Goal: Communication & Community: Answer question/provide support

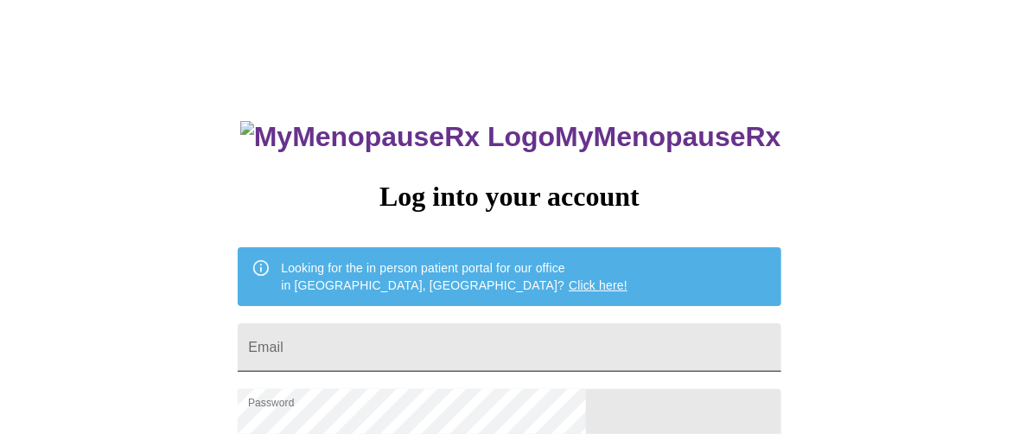
scroll to position [86, 0]
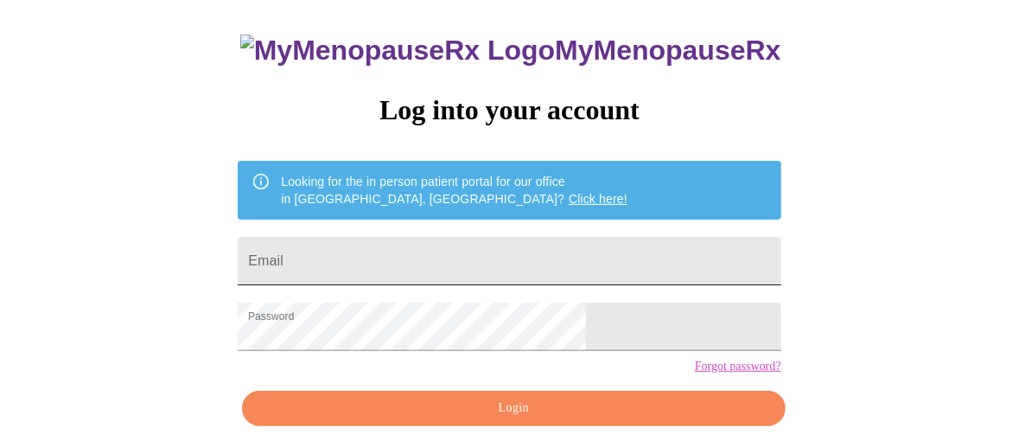
click at [439, 248] on input "Email" at bounding box center [509, 261] width 543 height 48
type input "darlette@weaverpartners.com"
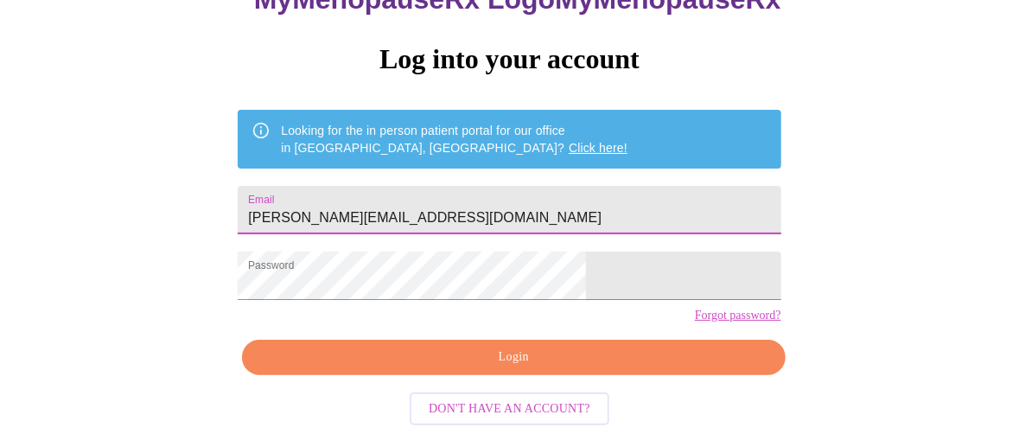
scroll to position [165, 0]
click at [511, 359] on span "Login" at bounding box center [513, 357] width 503 height 22
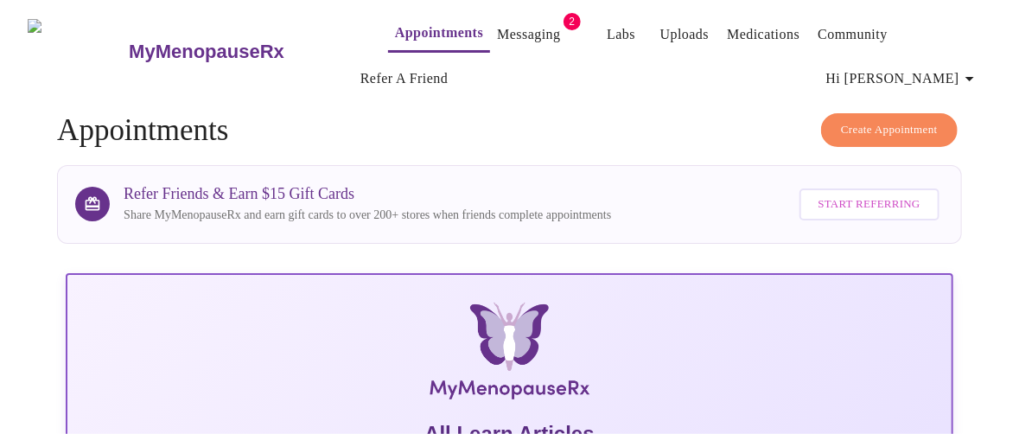
click at [498, 22] on link "Messaging" at bounding box center [528, 34] width 63 height 24
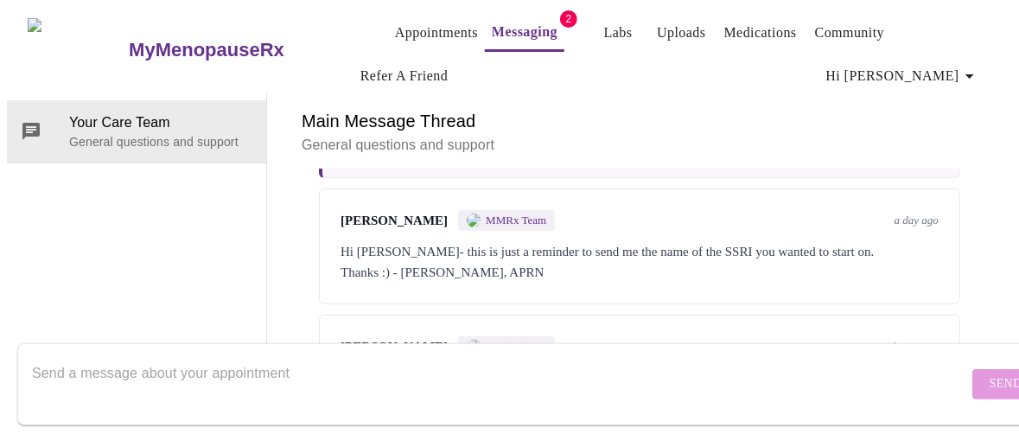
scroll to position [378, 0]
